Goal: Information Seeking & Learning: Check status

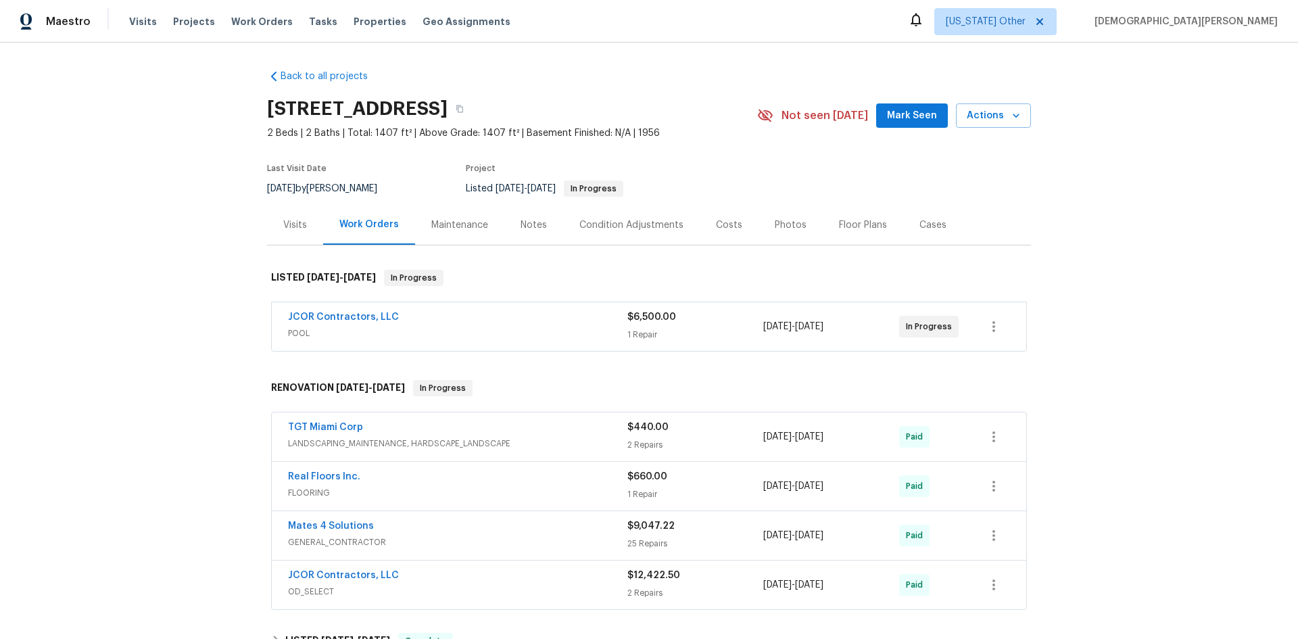
click at [472, 322] on div "JCOR Contractors, LLC" at bounding box center [457, 318] width 339 height 16
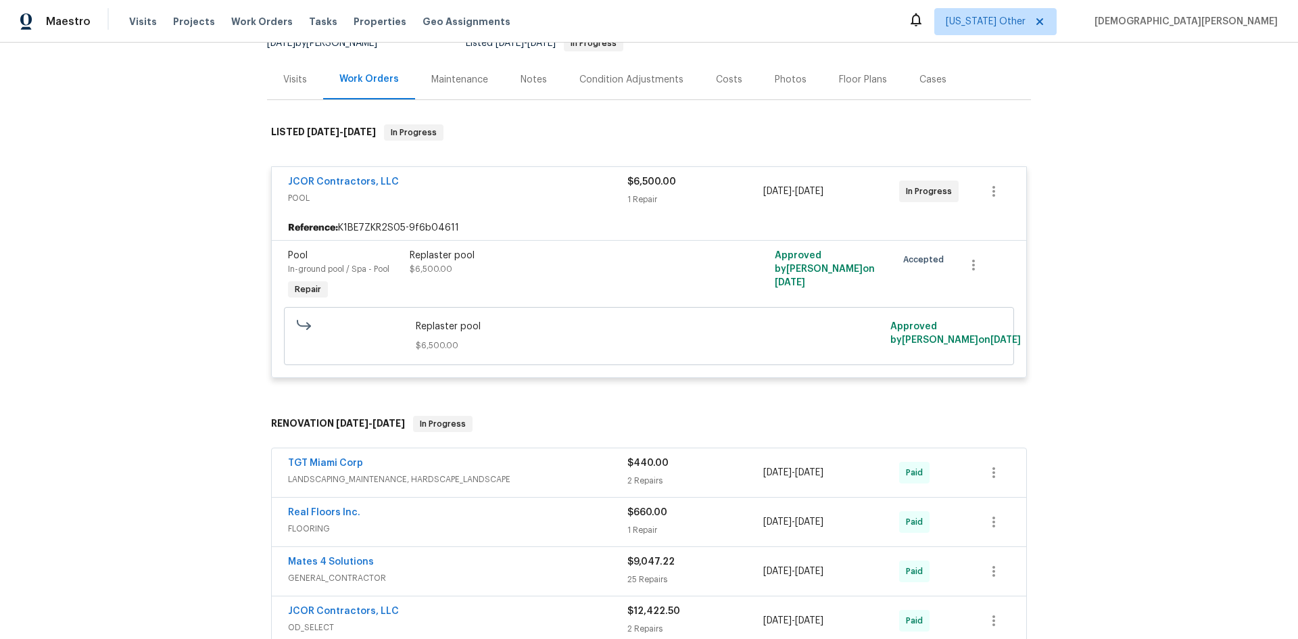
scroll to position [338, 0]
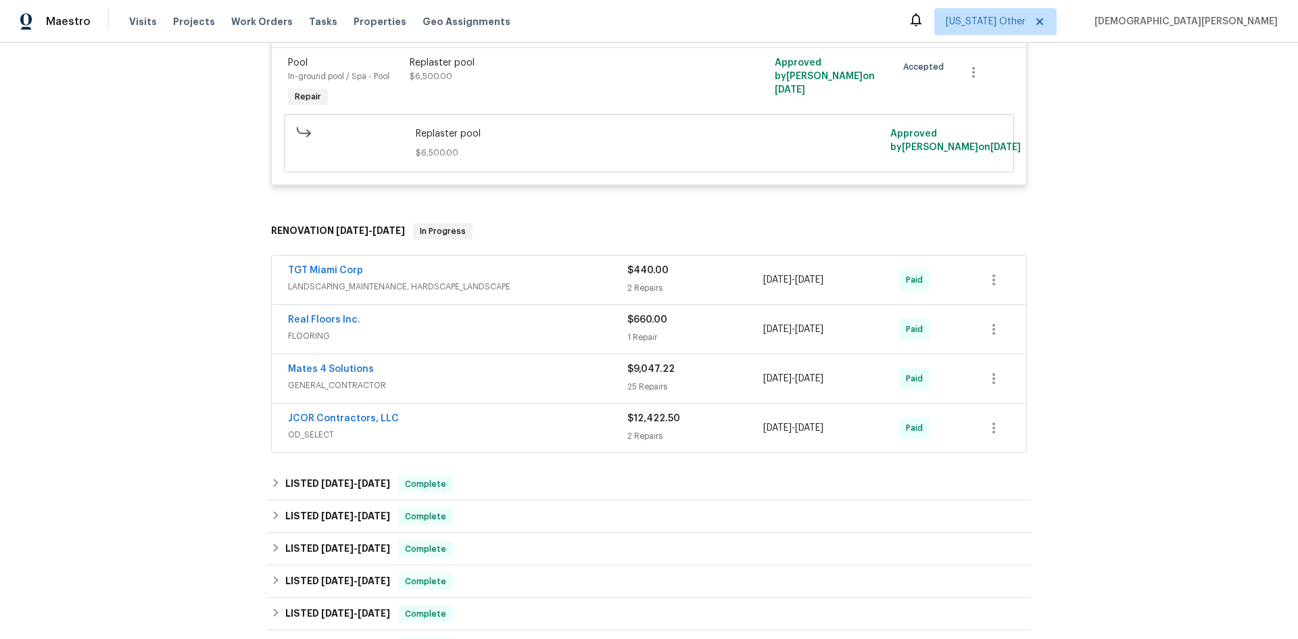
click at [544, 433] on span "OD_SELECT" at bounding box center [457, 435] width 339 height 14
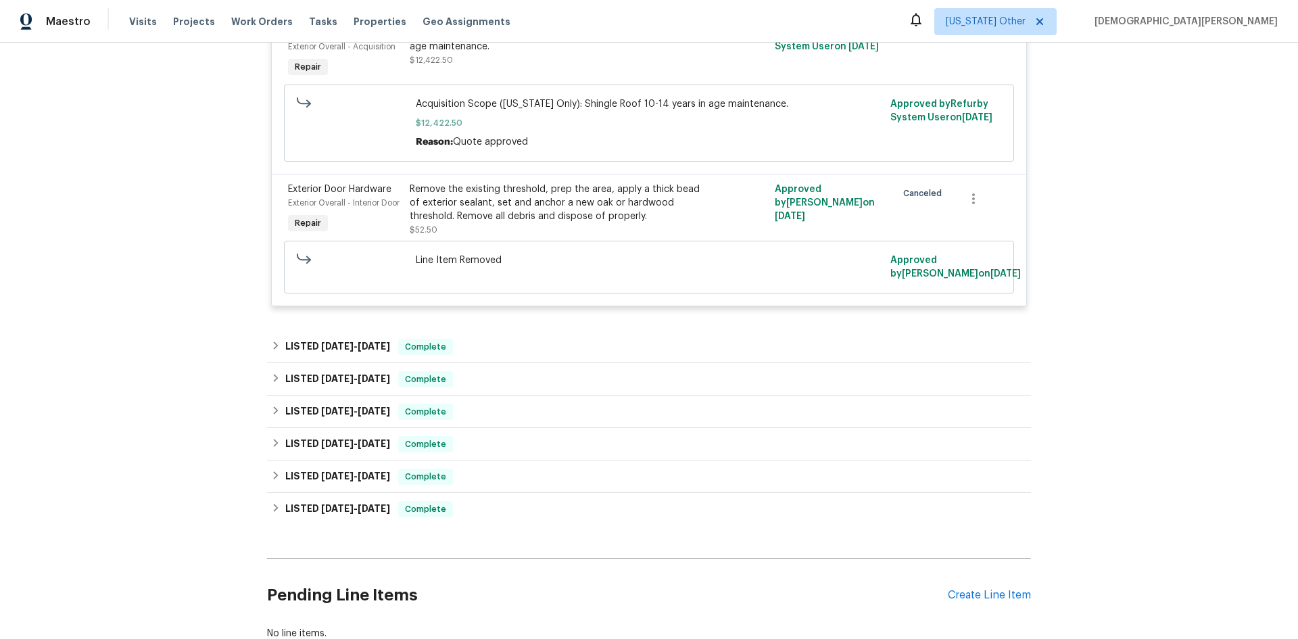
scroll to position [811, 0]
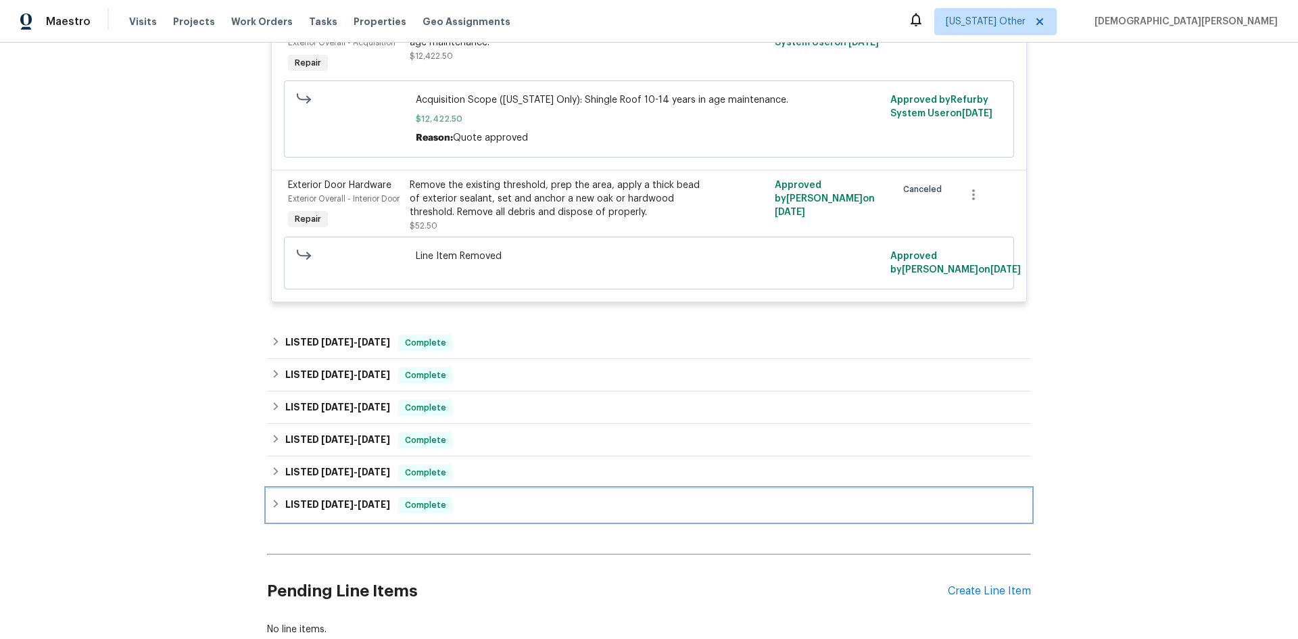
click at [528, 513] on div "LISTED [DATE] - [DATE] Complete" at bounding box center [649, 505] width 756 height 16
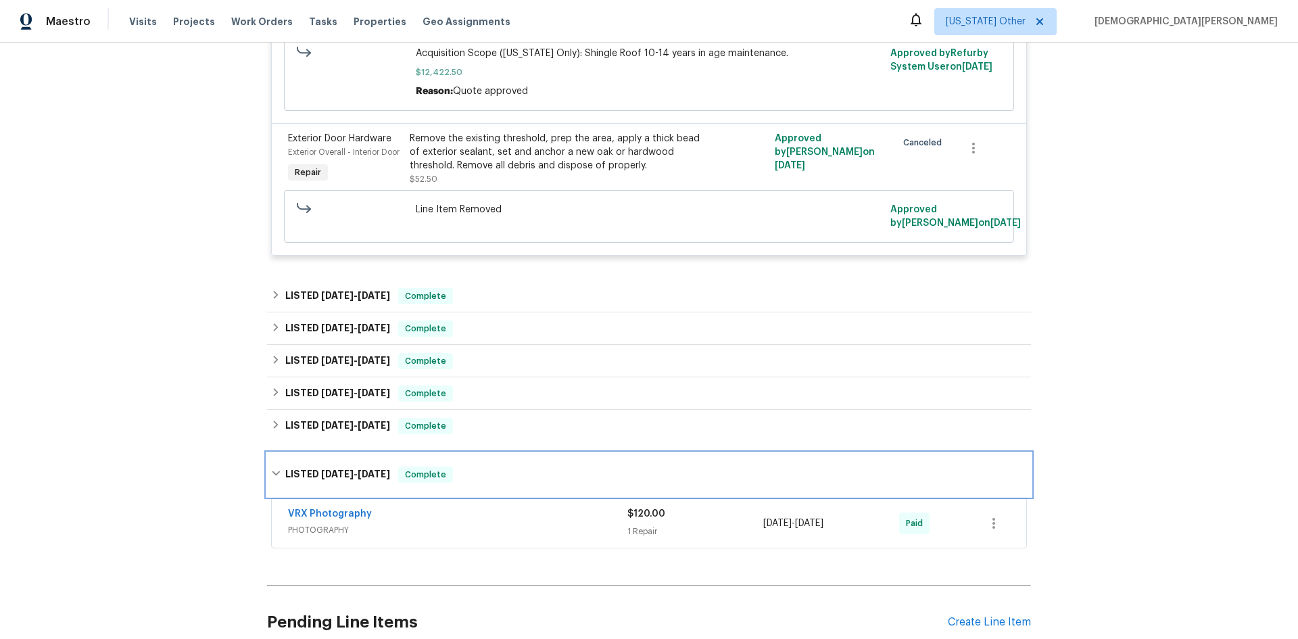
scroll to position [879, 0]
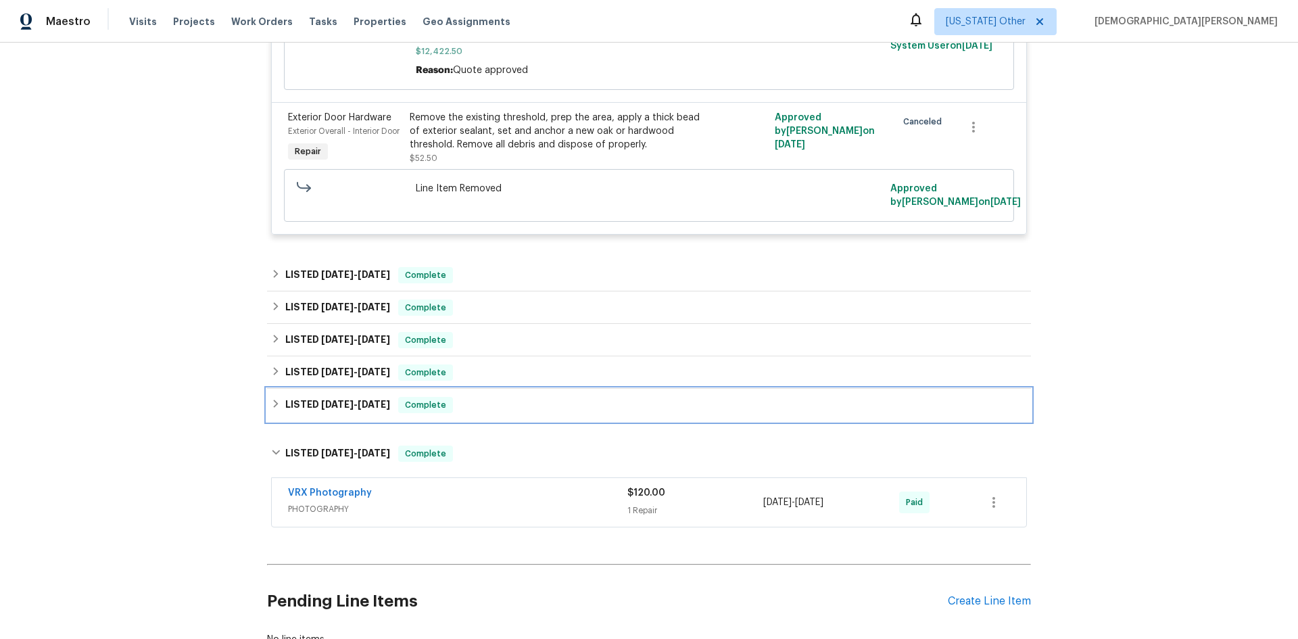
click at [570, 421] on div "LISTED [DATE] - [DATE] Complete" at bounding box center [649, 405] width 764 height 32
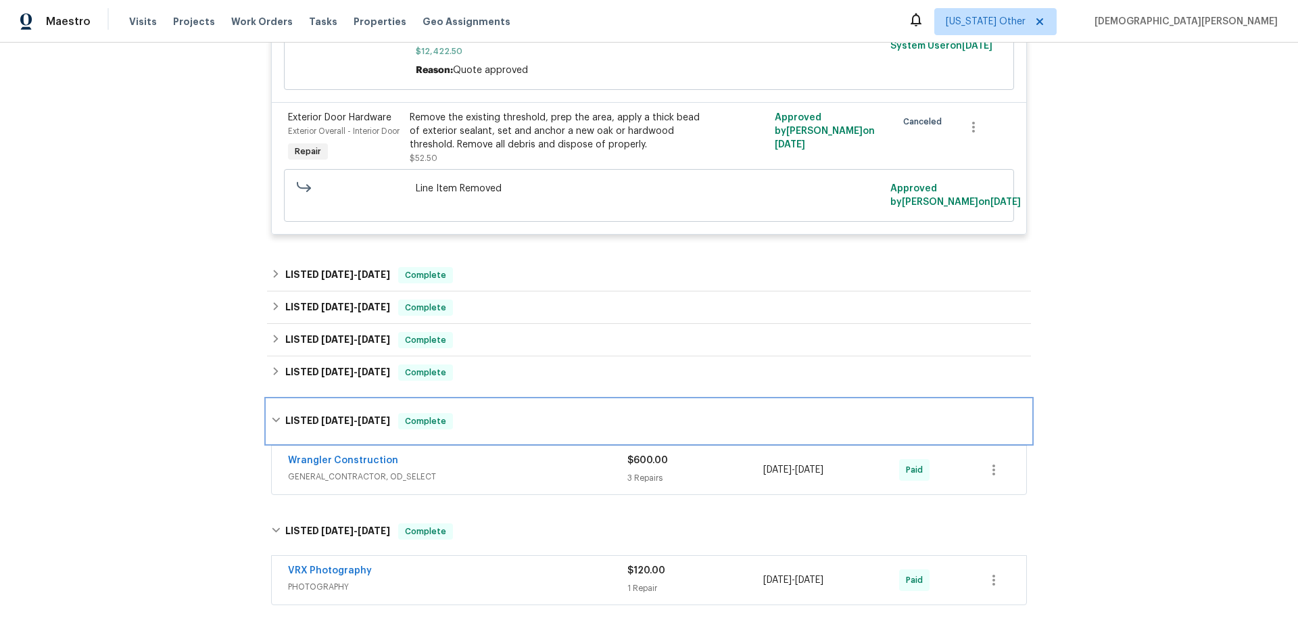
scroll to position [946, 0]
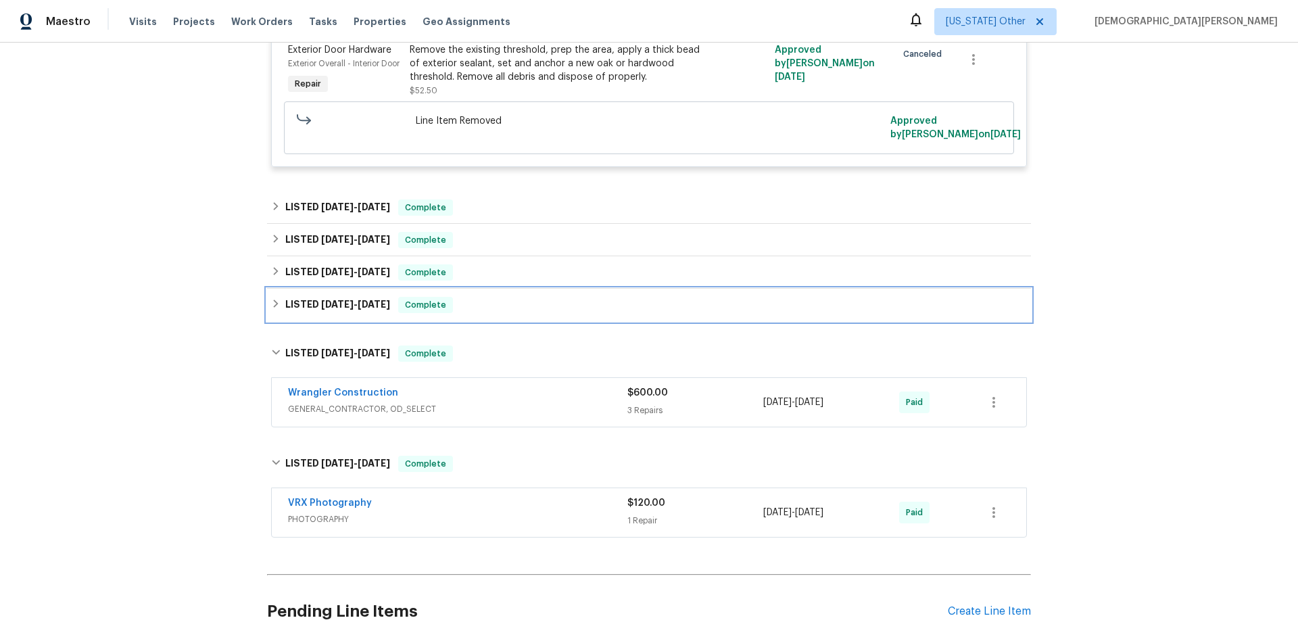
click at [515, 313] on div "LISTED [DATE] - [DATE] Complete" at bounding box center [649, 305] width 756 height 16
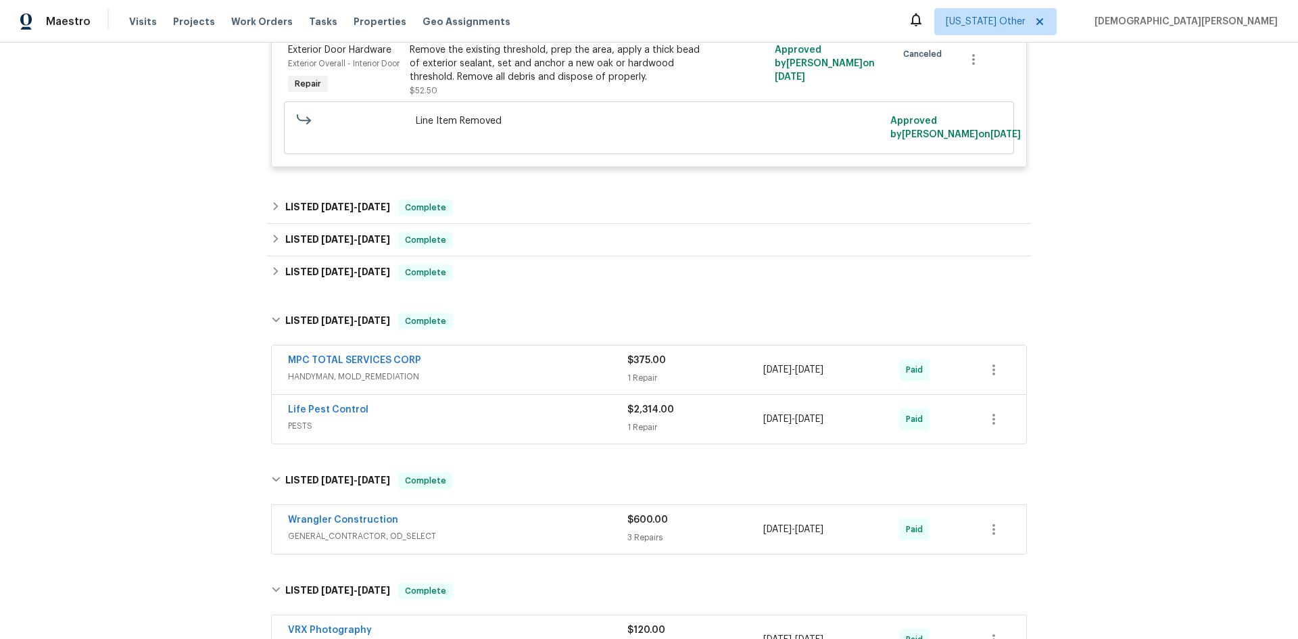
click at [595, 435] on div "Life Pest Control PESTS" at bounding box center [457, 419] width 339 height 32
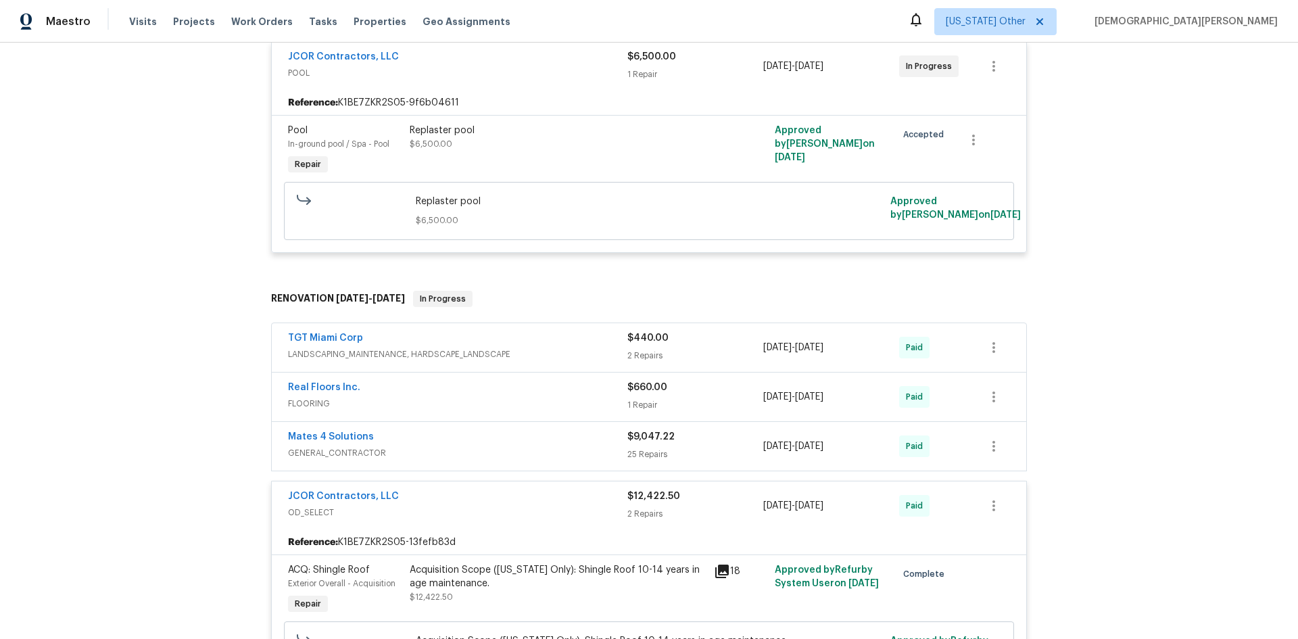
scroll to position [338, 0]
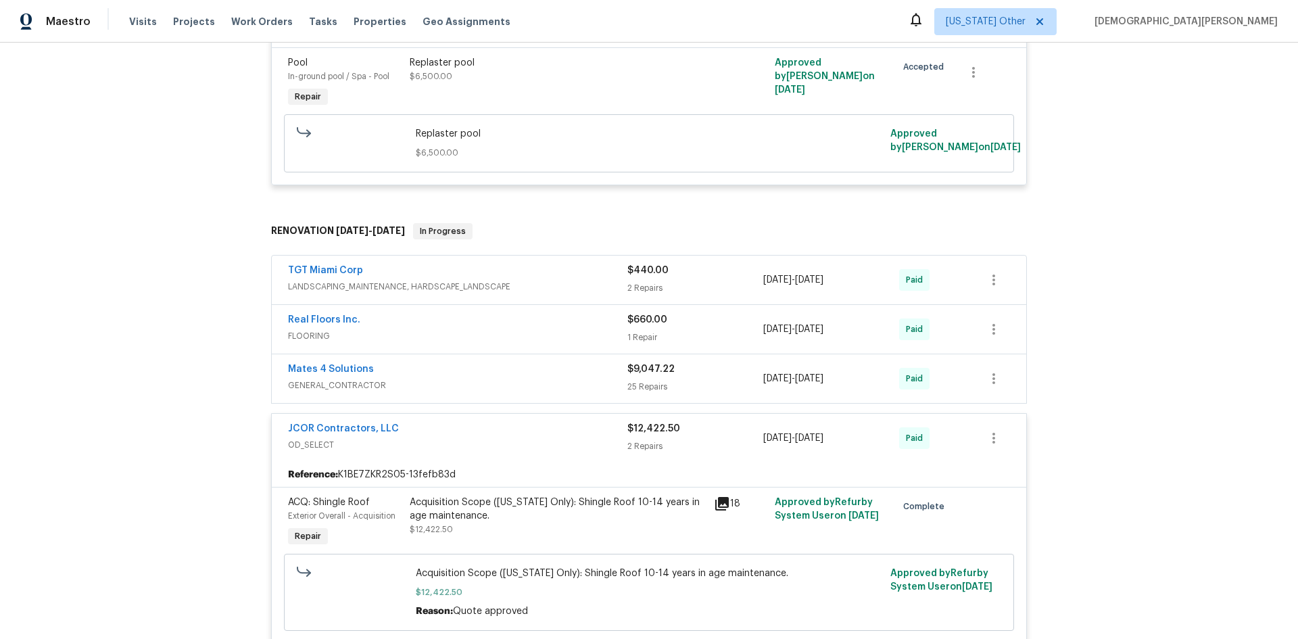
click at [556, 371] on div "Mates 4 Solutions" at bounding box center [457, 370] width 339 height 16
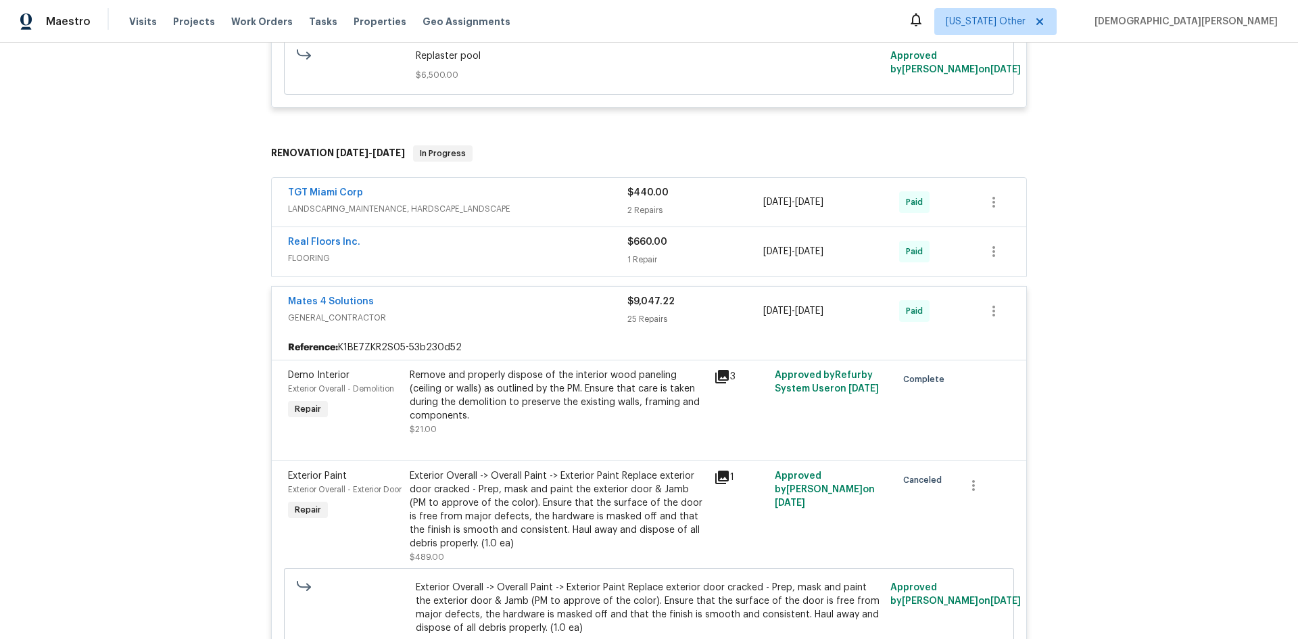
scroll to position [406, 0]
